Goal: Navigation & Orientation: Find specific page/section

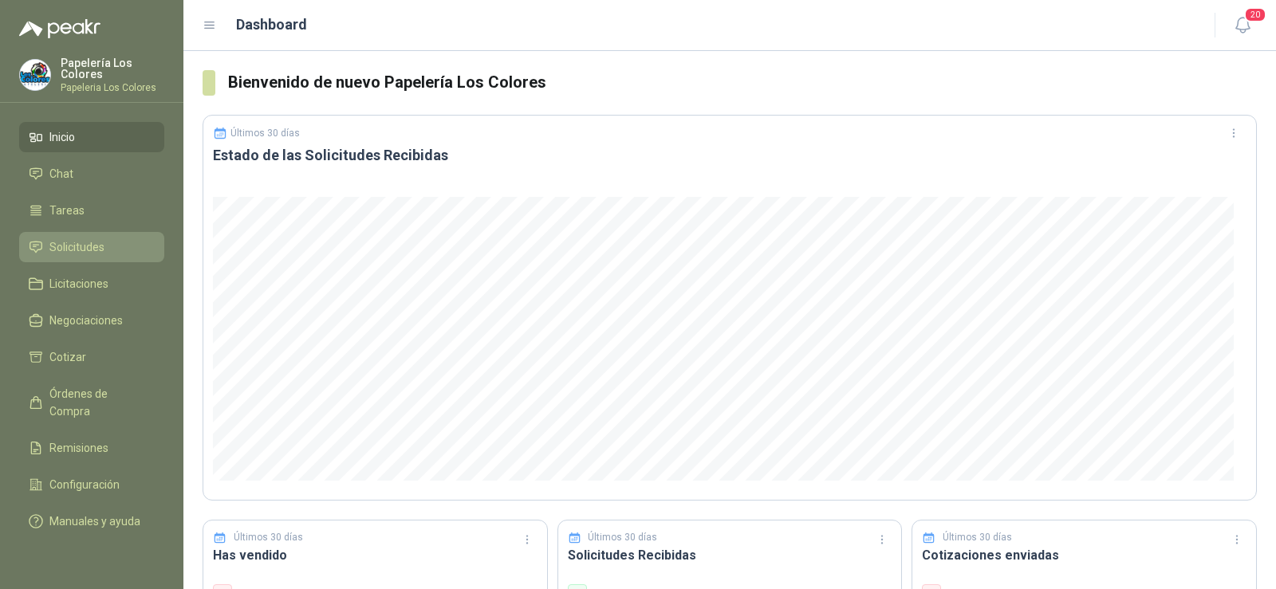
click at [103, 254] on span "Solicitudes" at bounding box center [76, 247] width 55 height 18
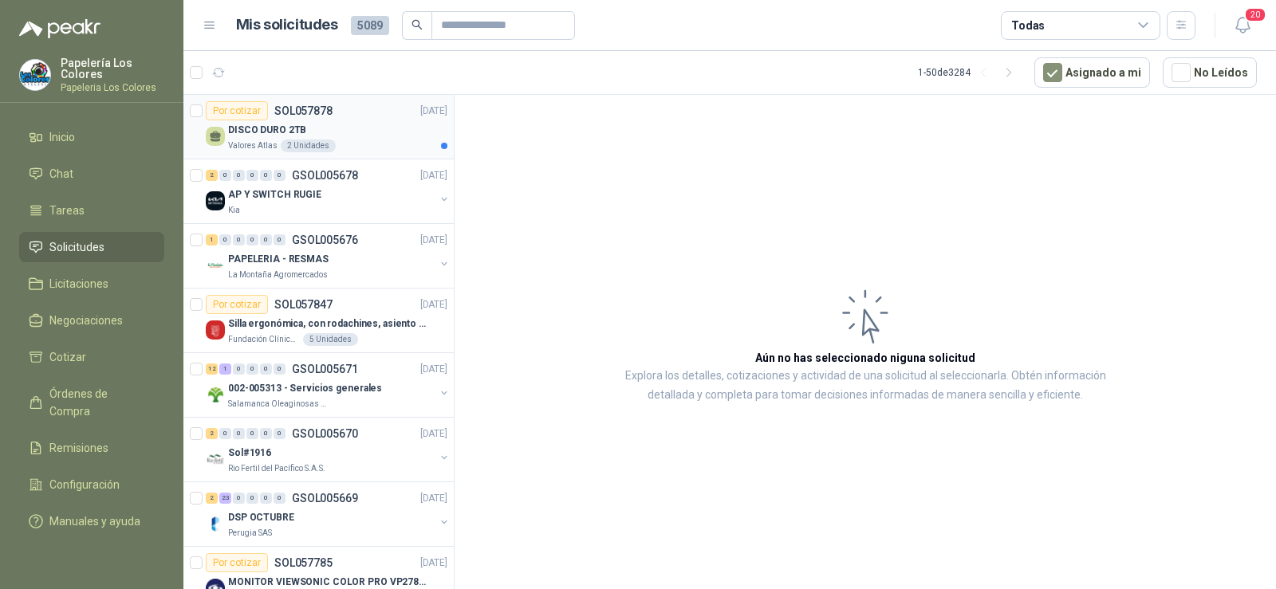
click at [254, 139] on div "DISCO DURO 2TB" at bounding box center [337, 129] width 219 height 19
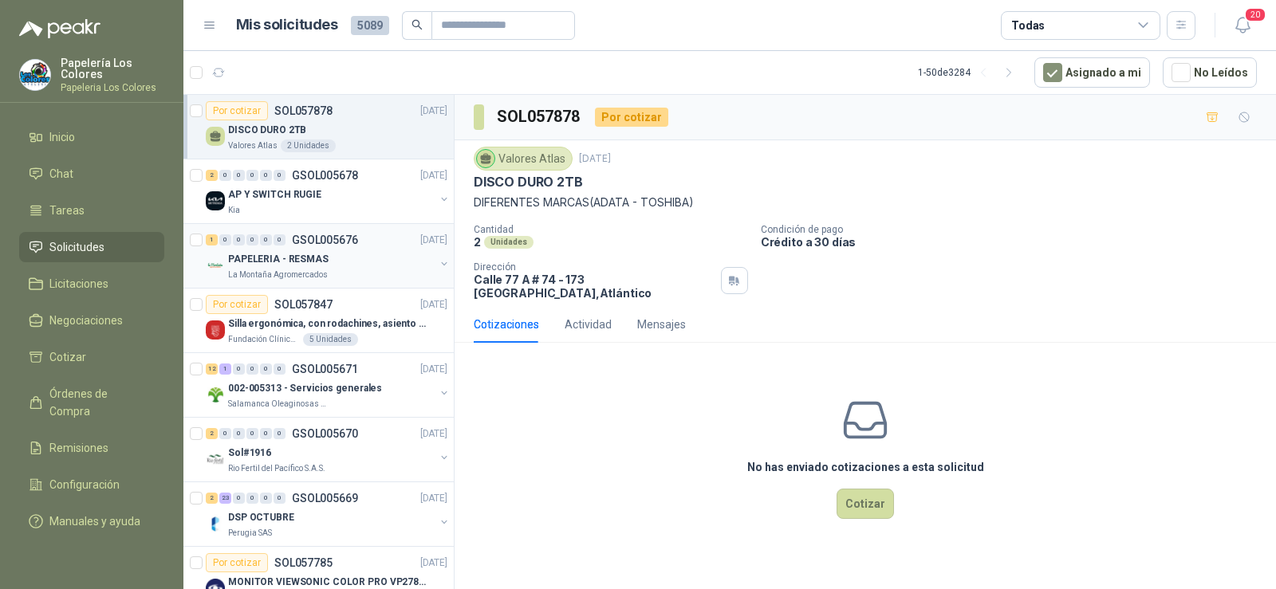
click at [297, 269] on p "La Montaña Agromercados" at bounding box center [278, 275] width 100 height 13
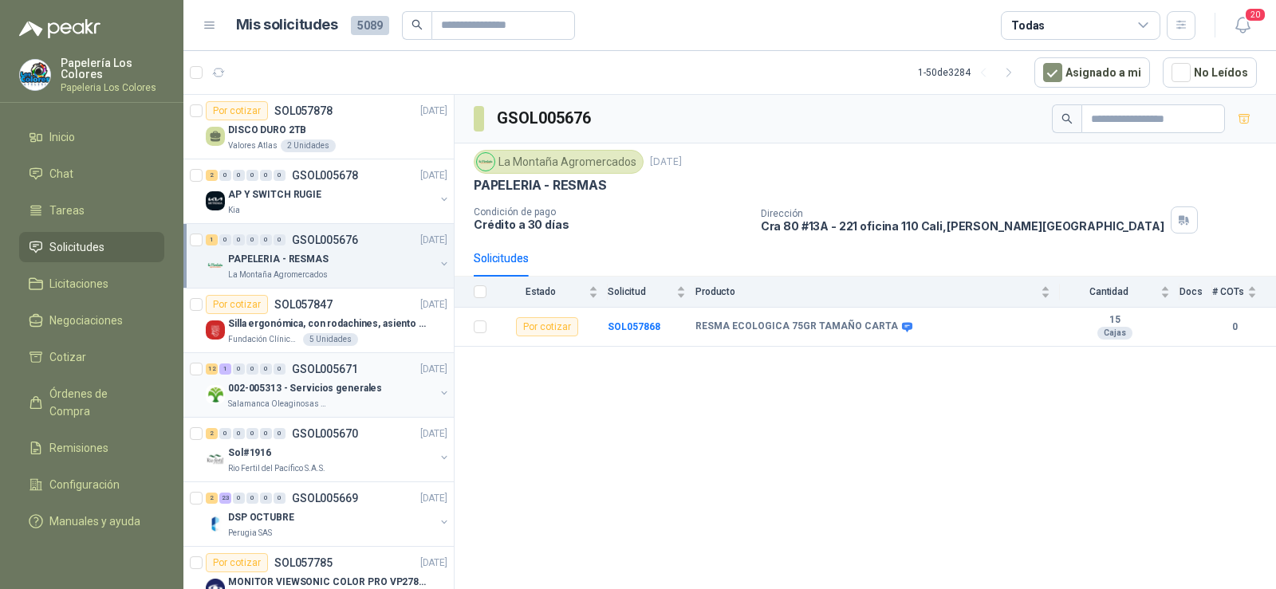
click at [255, 387] on p "002-005313 - Servicios generales" at bounding box center [305, 388] width 154 height 15
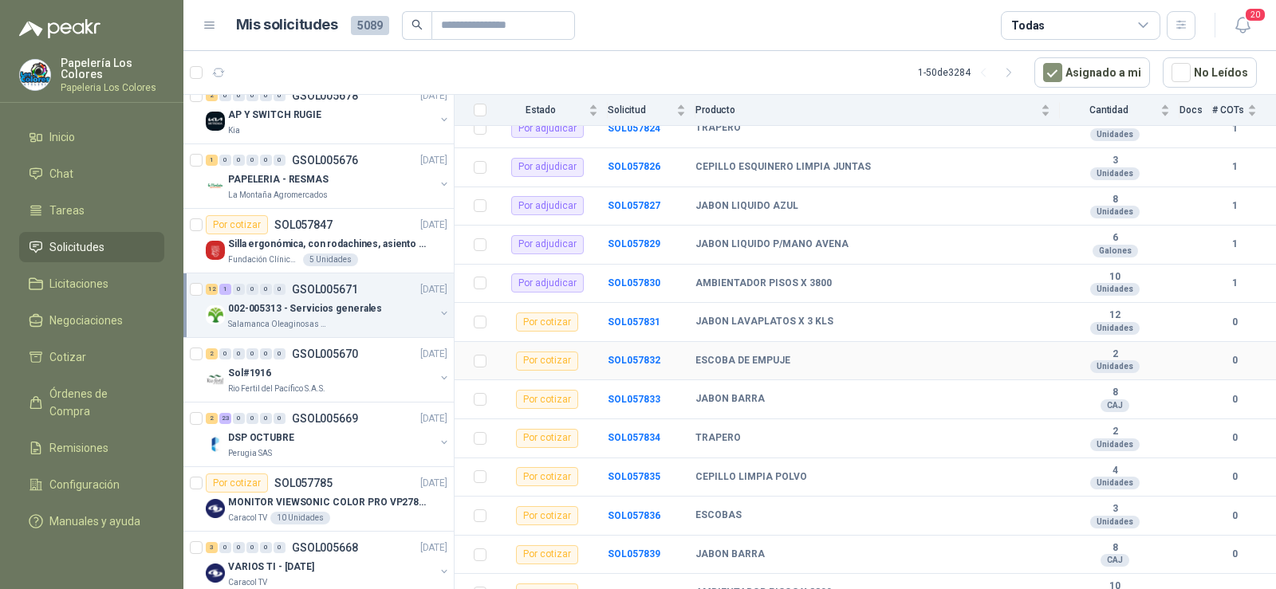
scroll to position [217, 0]
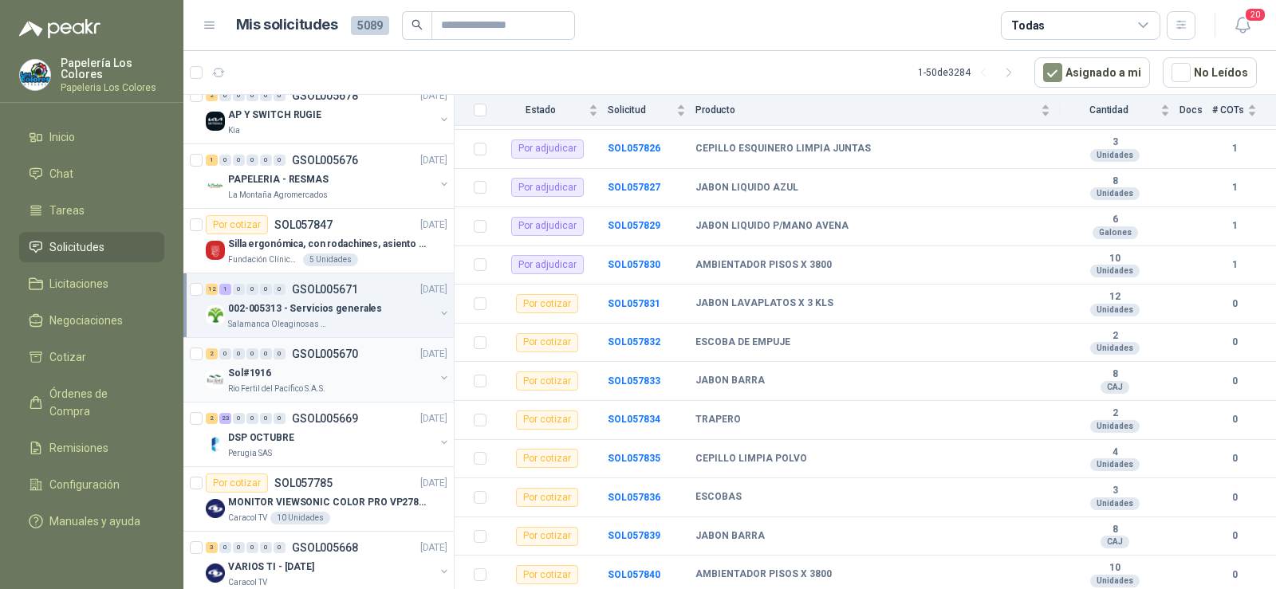
click at [266, 381] on div "Sol#1916" at bounding box center [331, 373] width 206 height 19
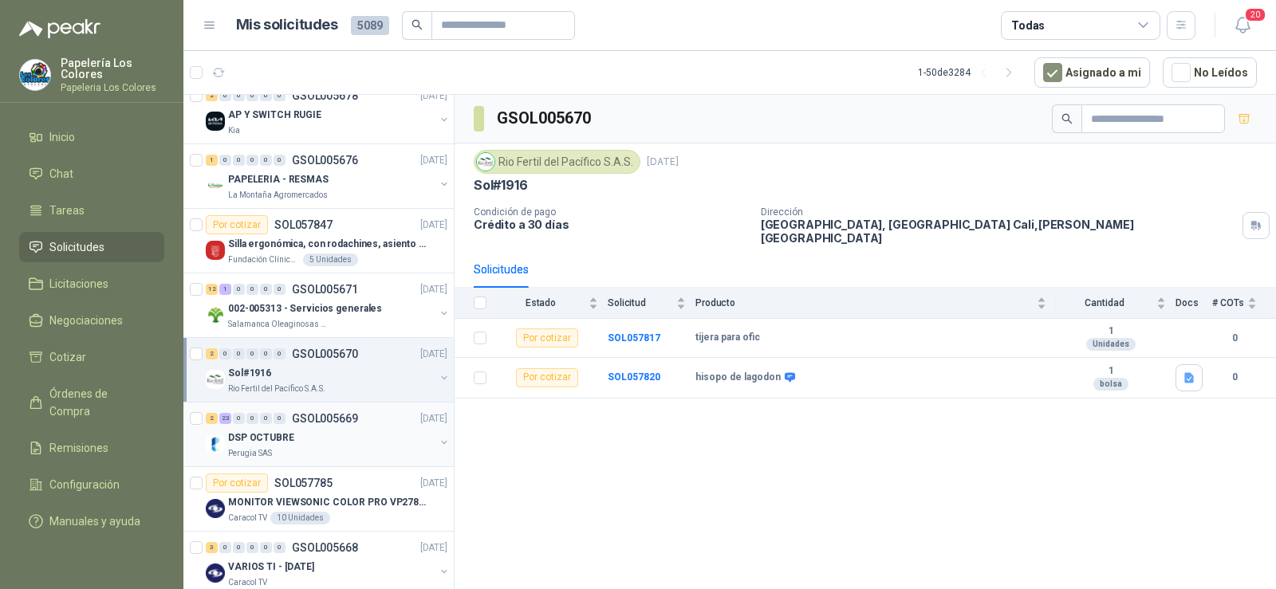
click at [248, 442] on p "DSP OCTUBRE" at bounding box center [261, 438] width 66 height 15
